Goal: Find specific page/section: Find specific page/section

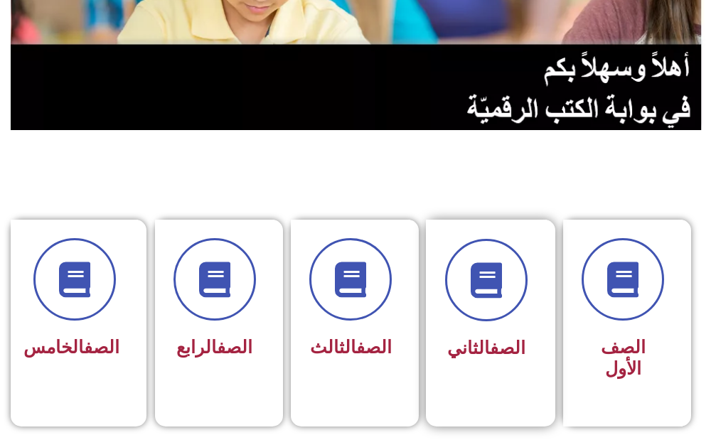
scroll to position [213, 0]
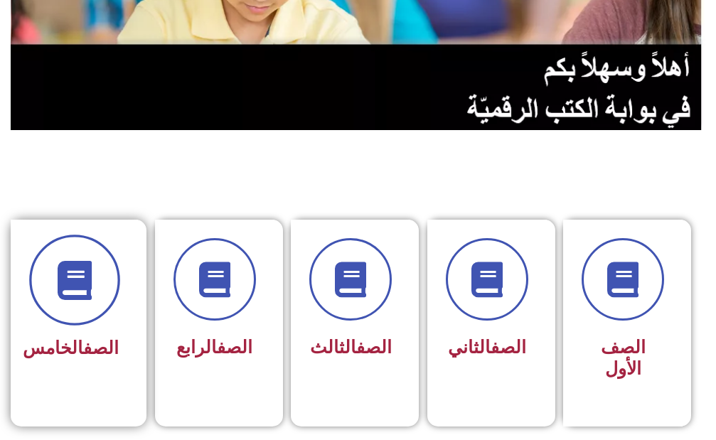
drag, startPoint x: 36, startPoint y: 306, endPoint x: 44, endPoint y: 300, distance: 10.3
click at [43, 302] on div "الصف الخامس" at bounding box center [74, 313] width 127 height 187
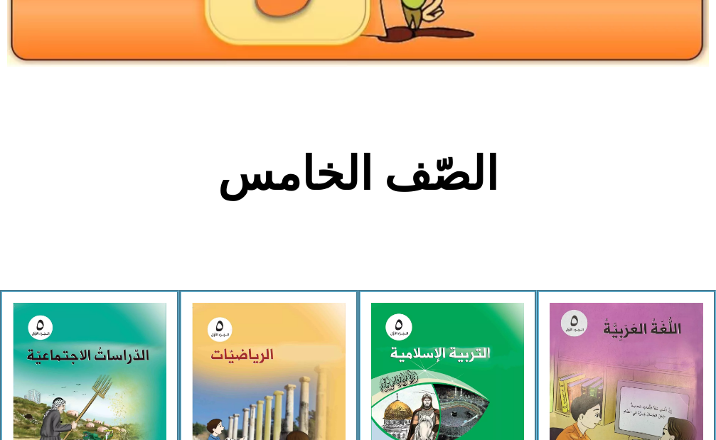
scroll to position [355, 0]
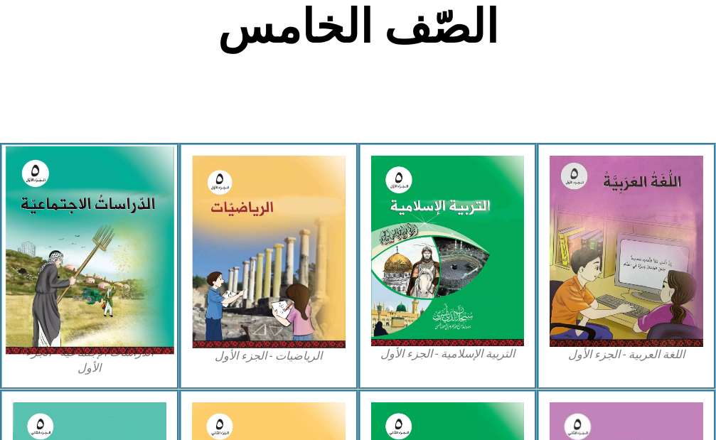
click at [154, 259] on img at bounding box center [89, 250] width 168 height 208
click at [90, 279] on img at bounding box center [89, 250] width 168 height 208
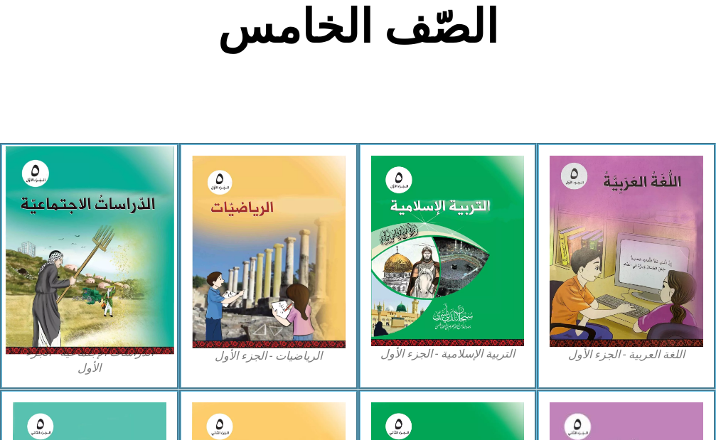
click at [90, 279] on img at bounding box center [89, 250] width 168 height 208
click at [71, 267] on img at bounding box center [89, 250] width 168 height 208
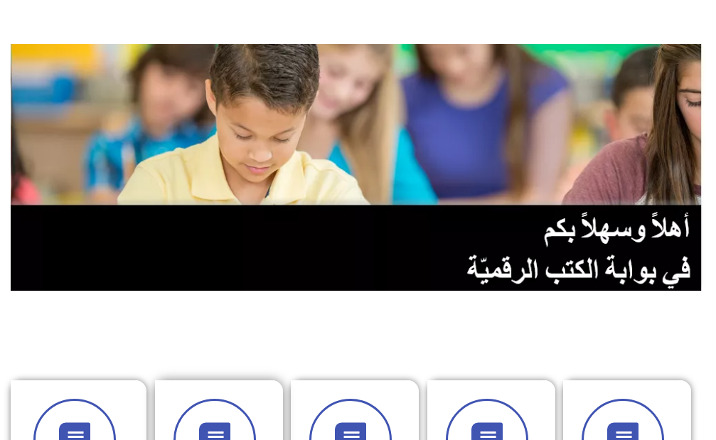
scroll to position [142, 0]
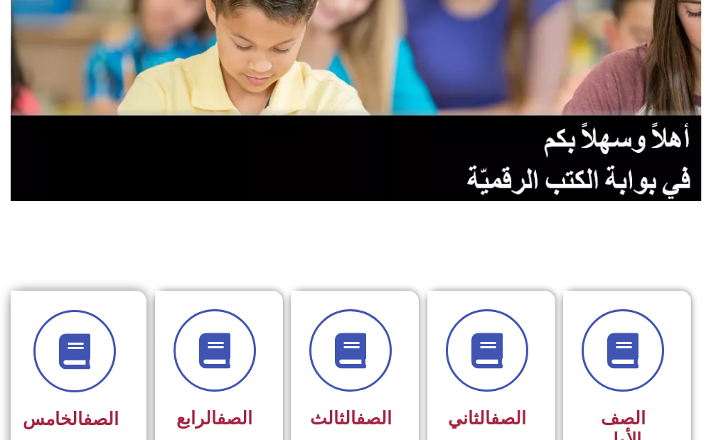
click at [54, 398] on div "الصف الخامس" at bounding box center [74, 373] width 89 height 127
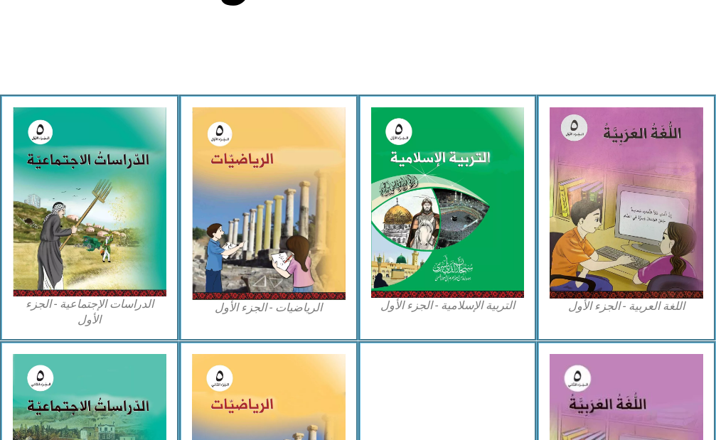
scroll to position [427, 0]
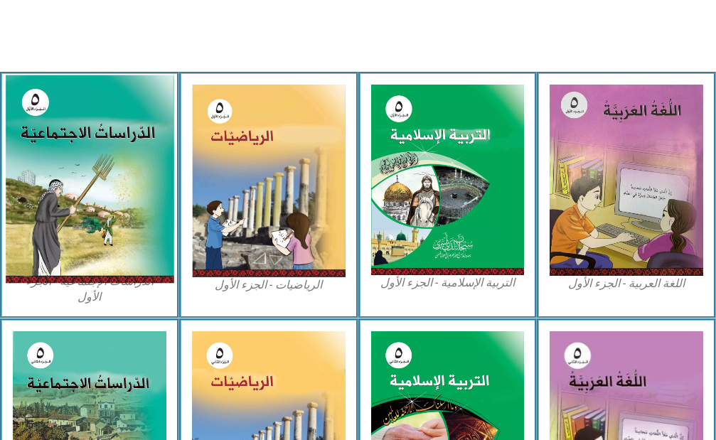
click at [124, 185] on img at bounding box center [89, 179] width 168 height 208
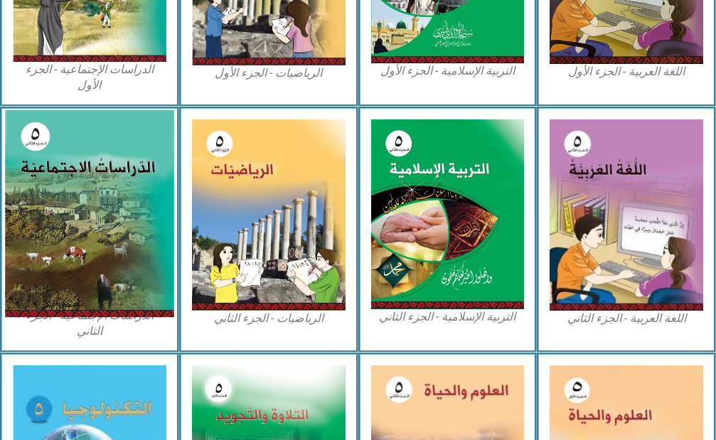
scroll to position [640, 0]
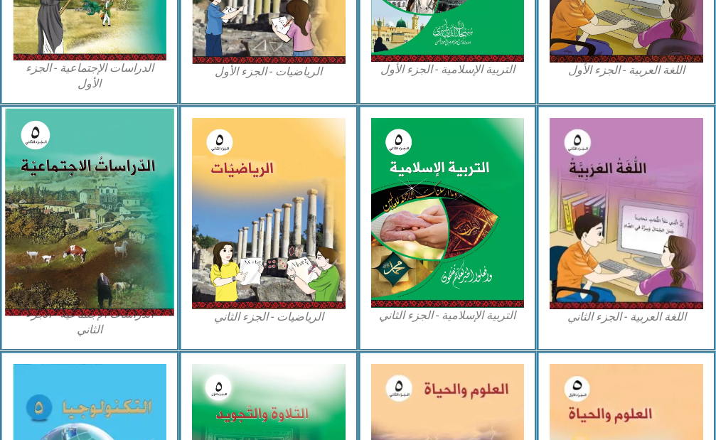
click at [123, 212] on img at bounding box center [89, 213] width 168 height 208
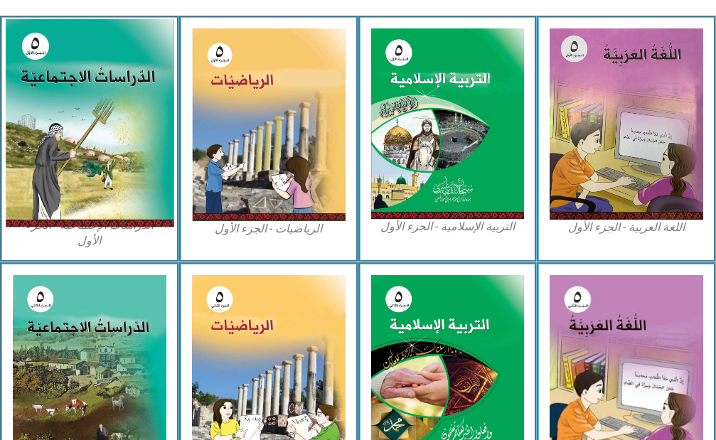
scroll to position [427, 0]
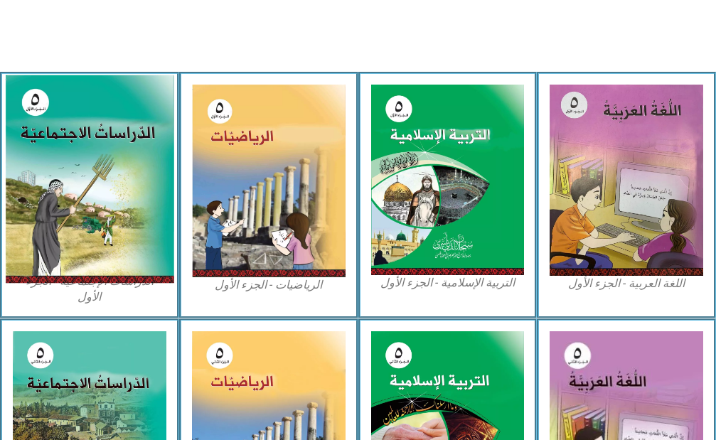
click at [124, 228] on img at bounding box center [89, 179] width 168 height 208
click at [124, 233] on img at bounding box center [89, 179] width 168 height 208
drag, startPoint x: 124, startPoint y: 233, endPoint x: 121, endPoint y: 159, distance: 74.0
click at [121, 159] on img at bounding box center [89, 179] width 168 height 208
click at [120, 174] on img at bounding box center [89, 179] width 168 height 208
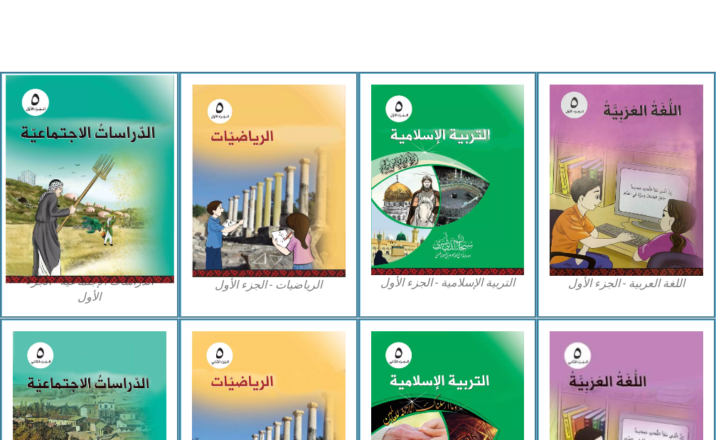
drag, startPoint x: 124, startPoint y: 209, endPoint x: 119, endPoint y: 232, distance: 23.1
click at [119, 232] on img at bounding box center [89, 179] width 168 height 208
drag, startPoint x: 119, startPoint y: 237, endPoint x: 124, endPoint y: 276, distance: 39.4
click at [124, 276] on img at bounding box center [89, 179] width 168 height 208
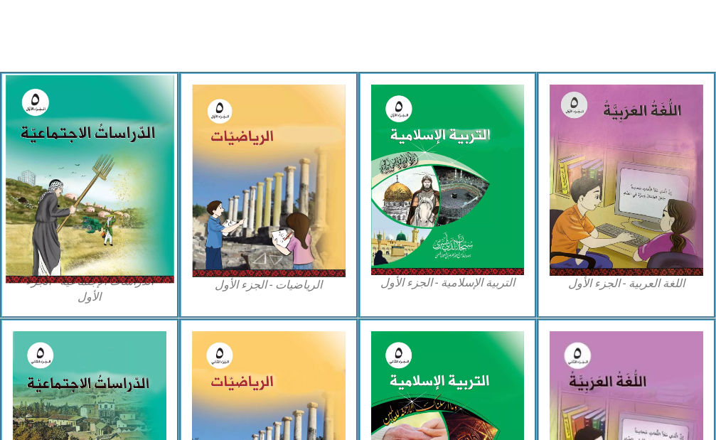
click at [60, 233] on img at bounding box center [89, 179] width 168 height 208
drag, startPoint x: 60, startPoint y: 233, endPoint x: 61, endPoint y: 223, distance: 10.0
click at [60, 226] on img at bounding box center [89, 179] width 168 height 208
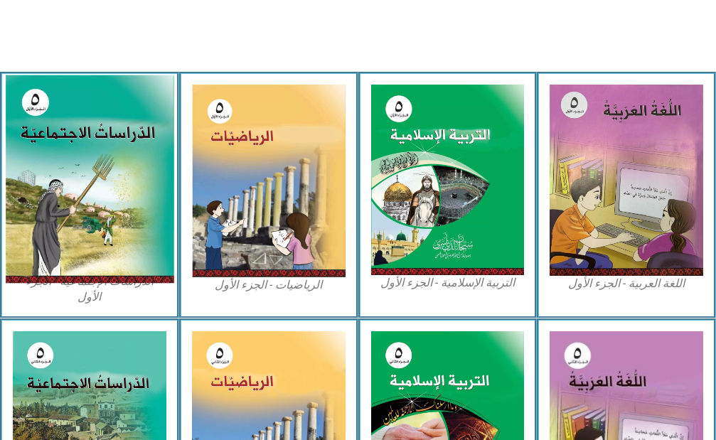
click at [61, 223] on img at bounding box center [89, 179] width 168 height 208
click at [62, 227] on img at bounding box center [89, 179] width 168 height 208
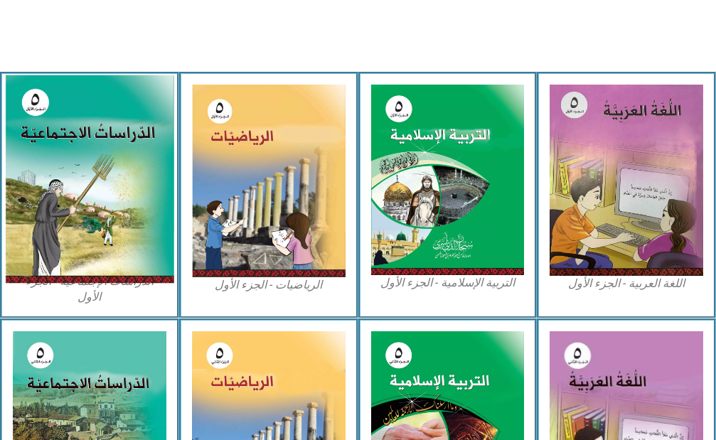
click at [62, 227] on img at bounding box center [89, 179] width 168 height 208
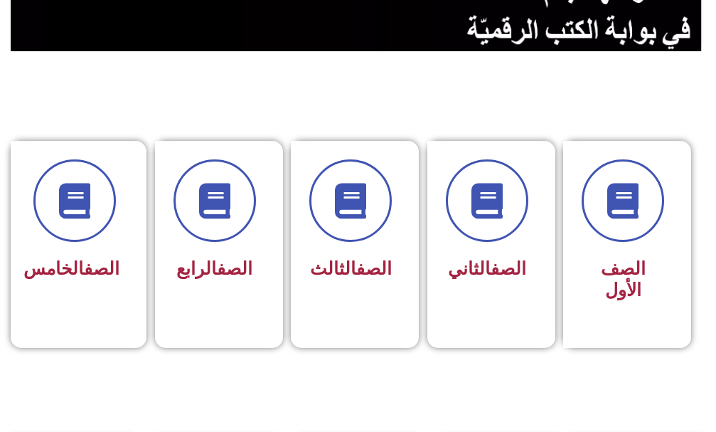
scroll to position [427, 0]
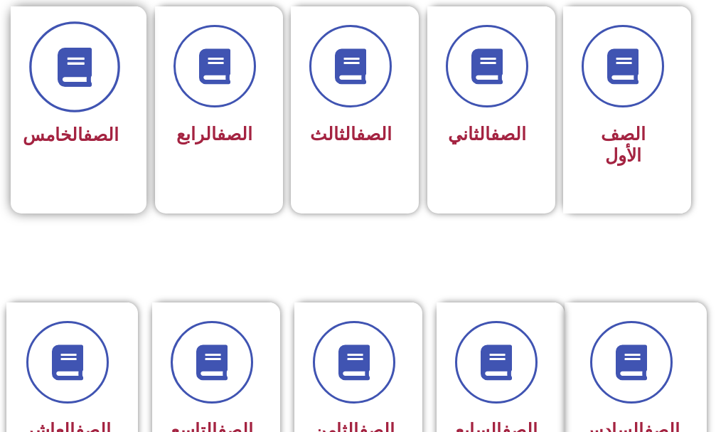
click at [55, 90] on span at bounding box center [74, 66] width 91 height 91
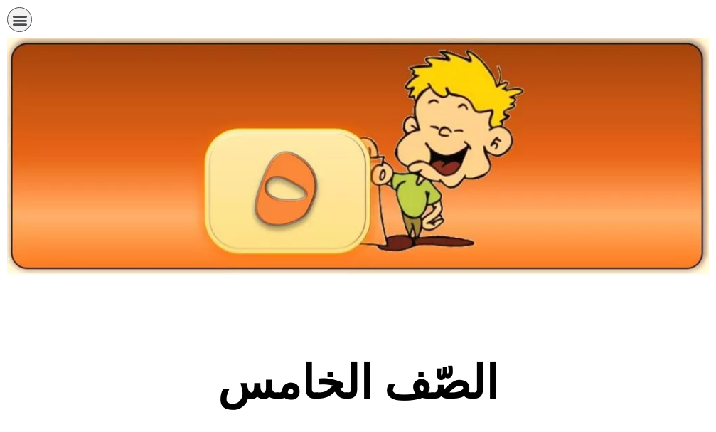
scroll to position [427, 0]
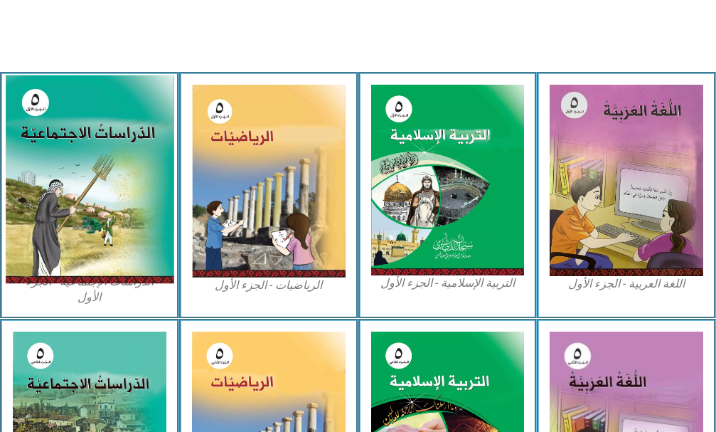
click at [143, 181] on img at bounding box center [89, 179] width 168 height 208
click at [144, 176] on img at bounding box center [89, 179] width 168 height 208
click at [145, 181] on img at bounding box center [89, 179] width 168 height 208
click at [146, 181] on img at bounding box center [89, 179] width 168 height 208
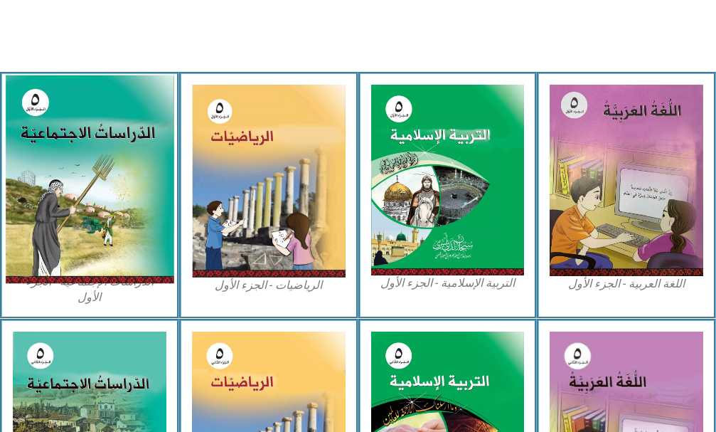
click at [146, 182] on img at bounding box center [89, 179] width 168 height 208
drag, startPoint x: 147, startPoint y: 188, endPoint x: 144, endPoint y: 208, distance: 19.4
click at [147, 190] on img at bounding box center [89, 179] width 168 height 208
